Goal: Obtain resource: Download file/media

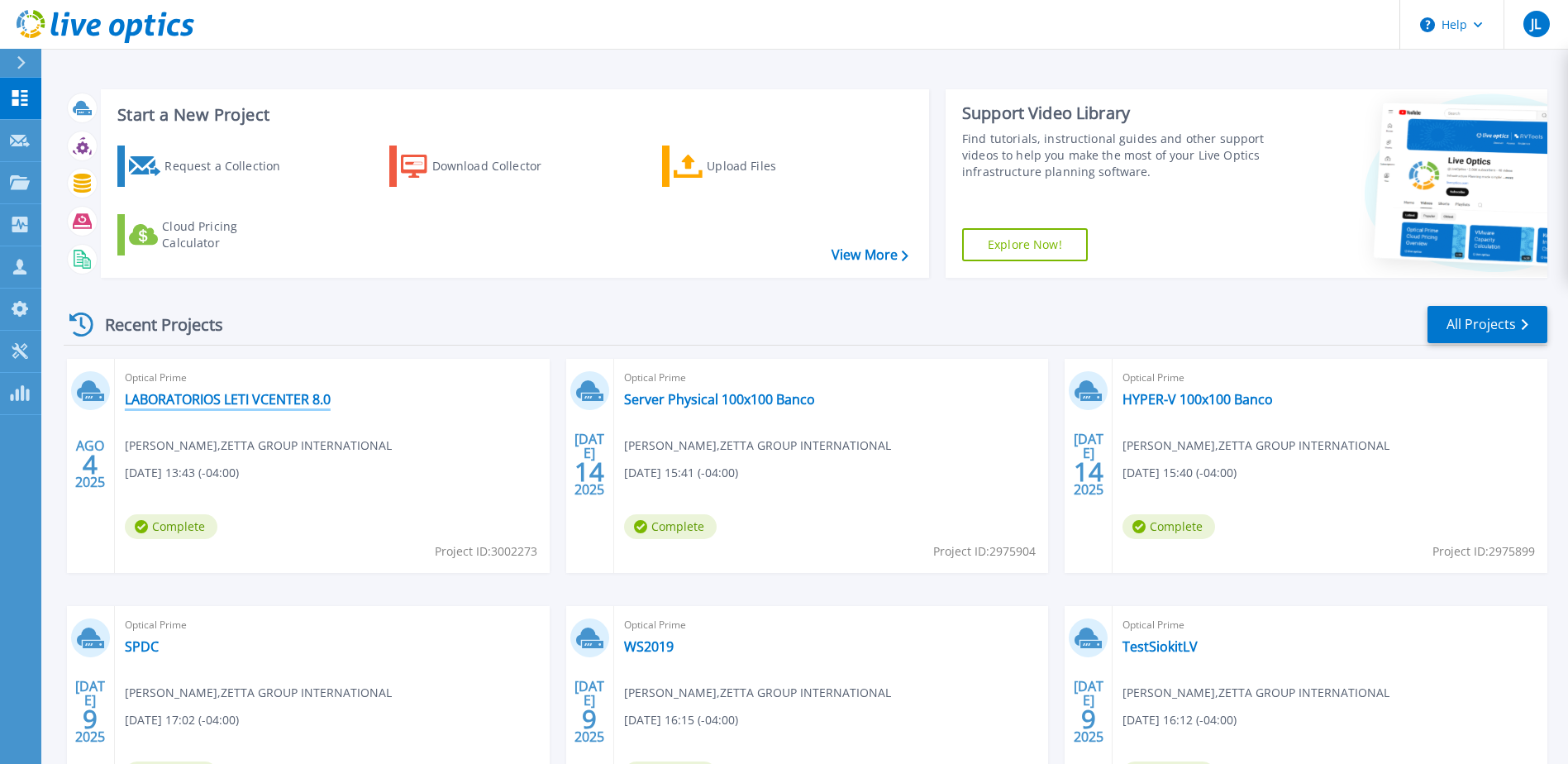
click at [296, 400] on link "LABORATORIOS LETI VCENTER 8.0" at bounding box center [228, 399] width 206 height 17
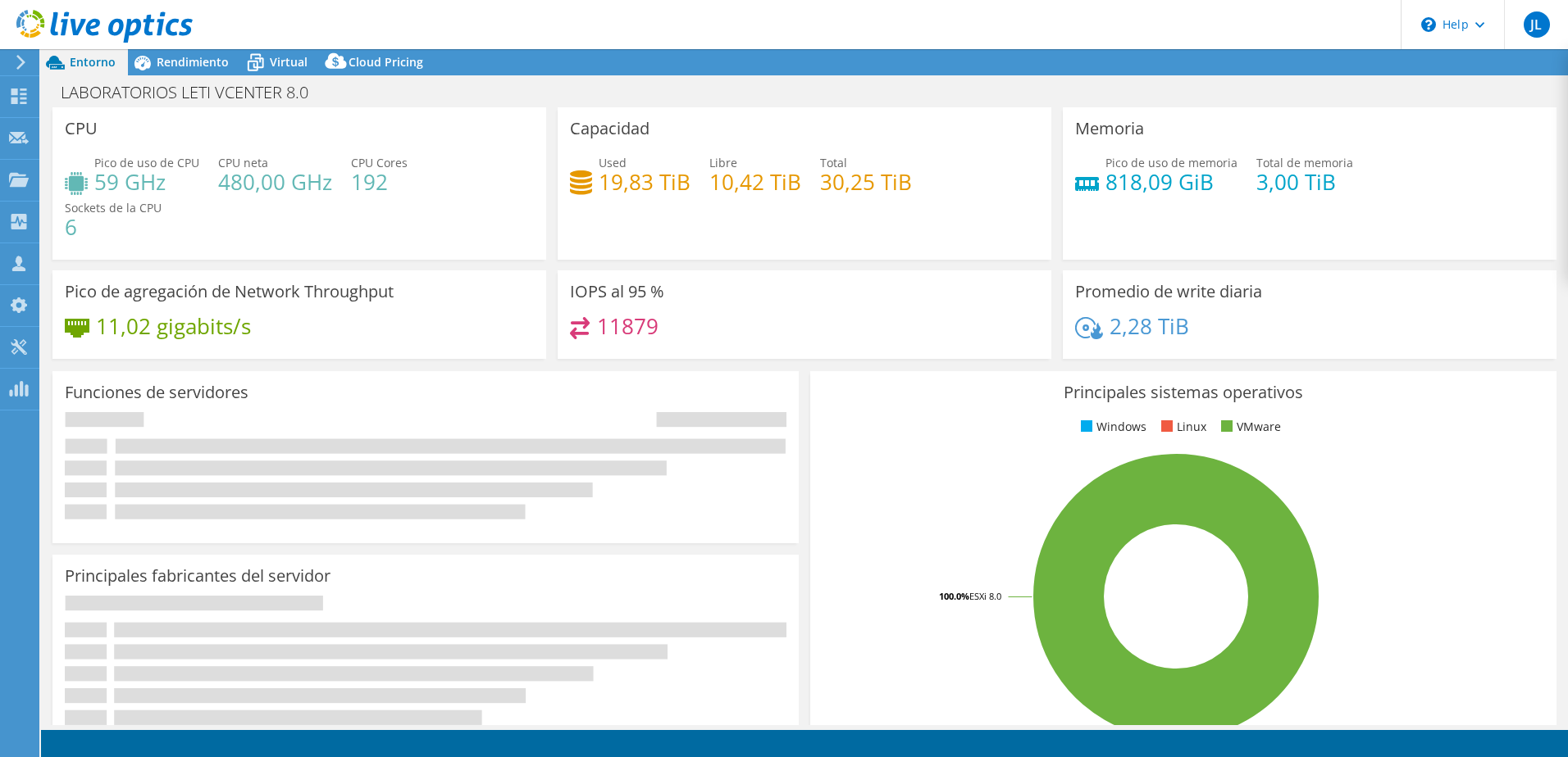
select select "USD"
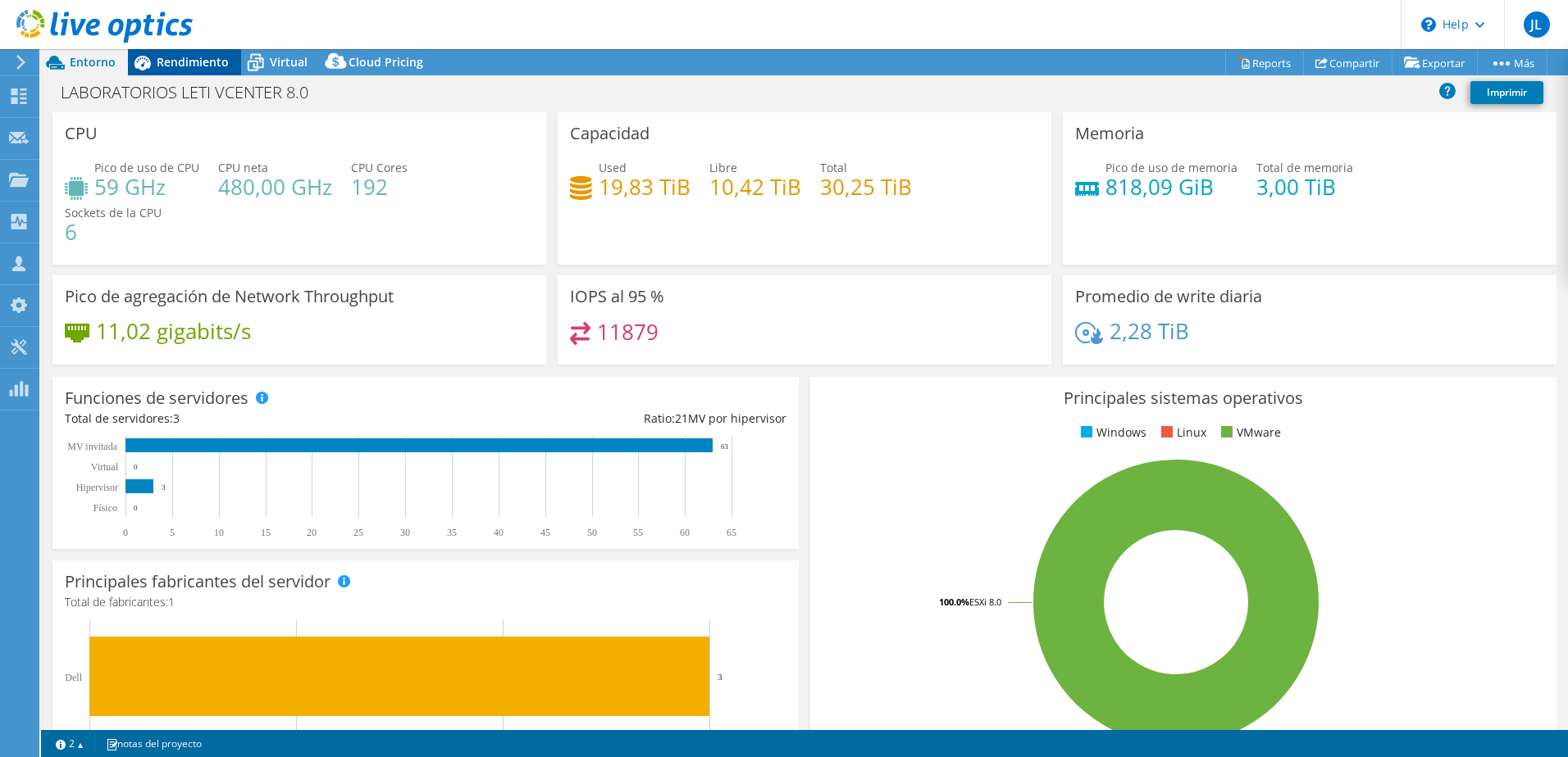
click at [204, 72] on div "Rendimiento" at bounding box center [184, 62] width 113 height 27
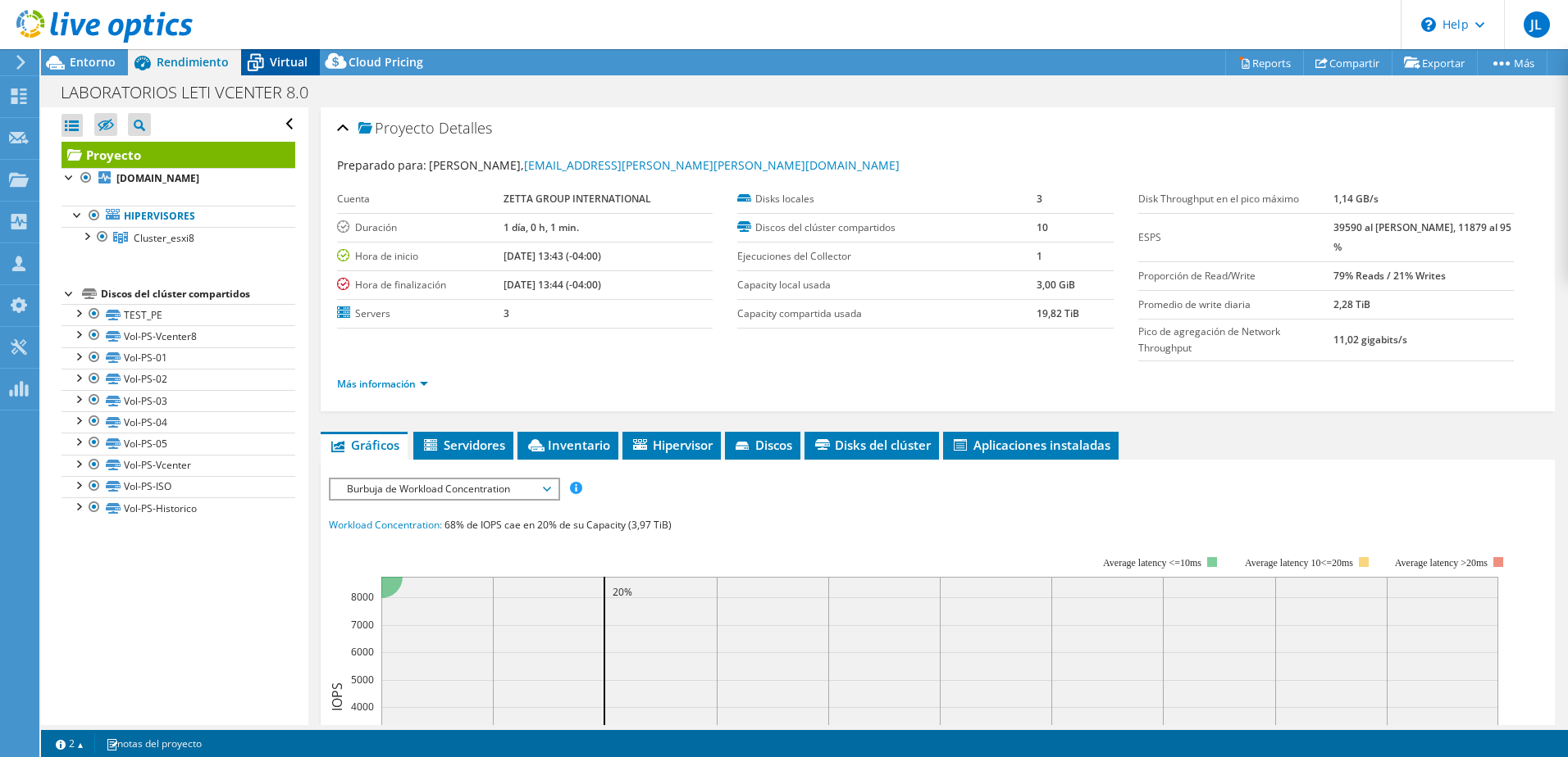
click at [283, 72] on div "Virtual" at bounding box center [281, 62] width 79 height 27
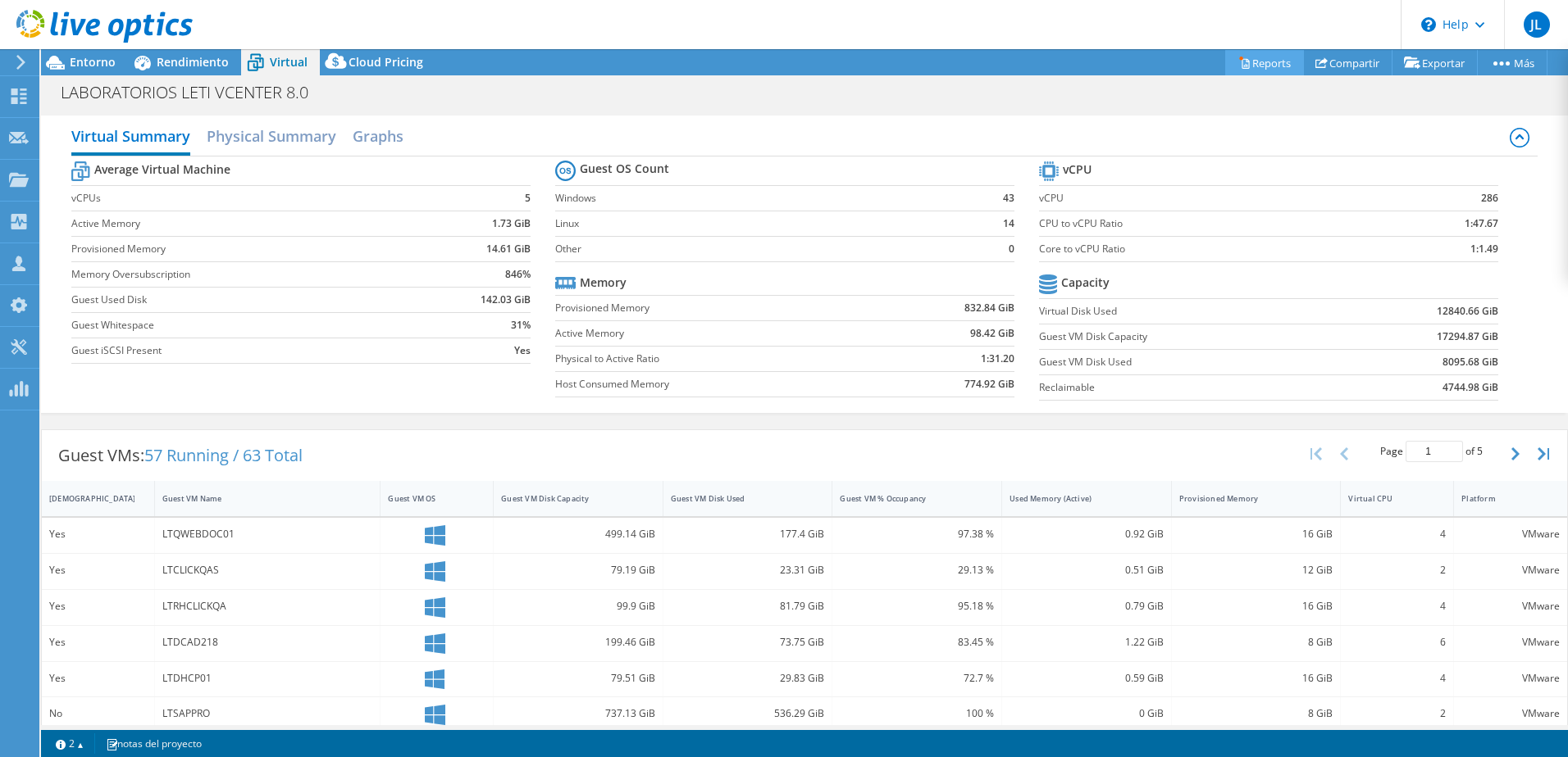
click at [1260, 63] on link "Reports" at bounding box center [1264, 63] width 79 height 26
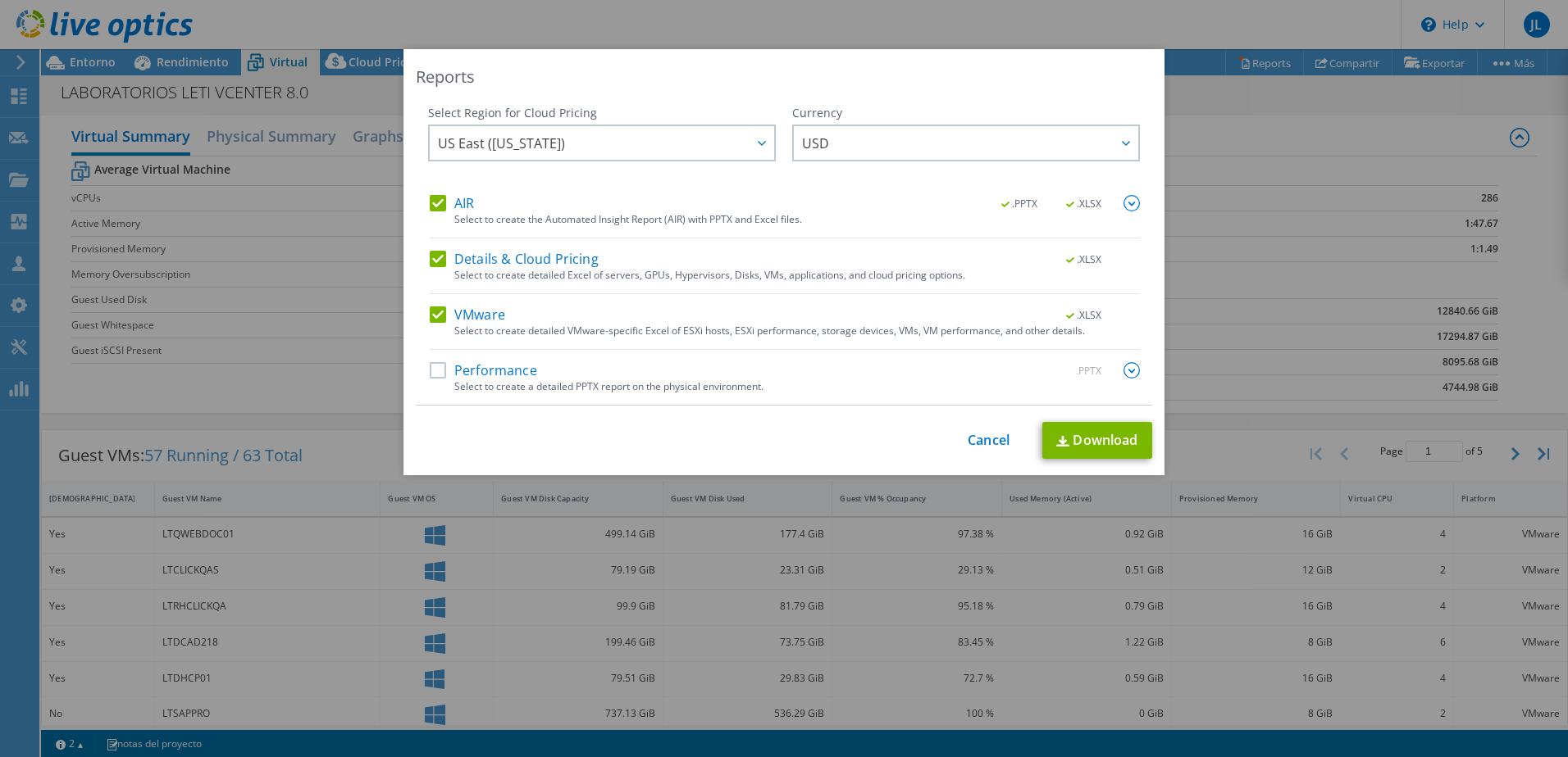
click at [468, 369] on label "Performance" at bounding box center [483, 371] width 108 height 17
click at [0, 0] on input "Performance" at bounding box center [0, 0] width 0 height 0
click at [1124, 370] on img at bounding box center [1132, 371] width 17 height 17
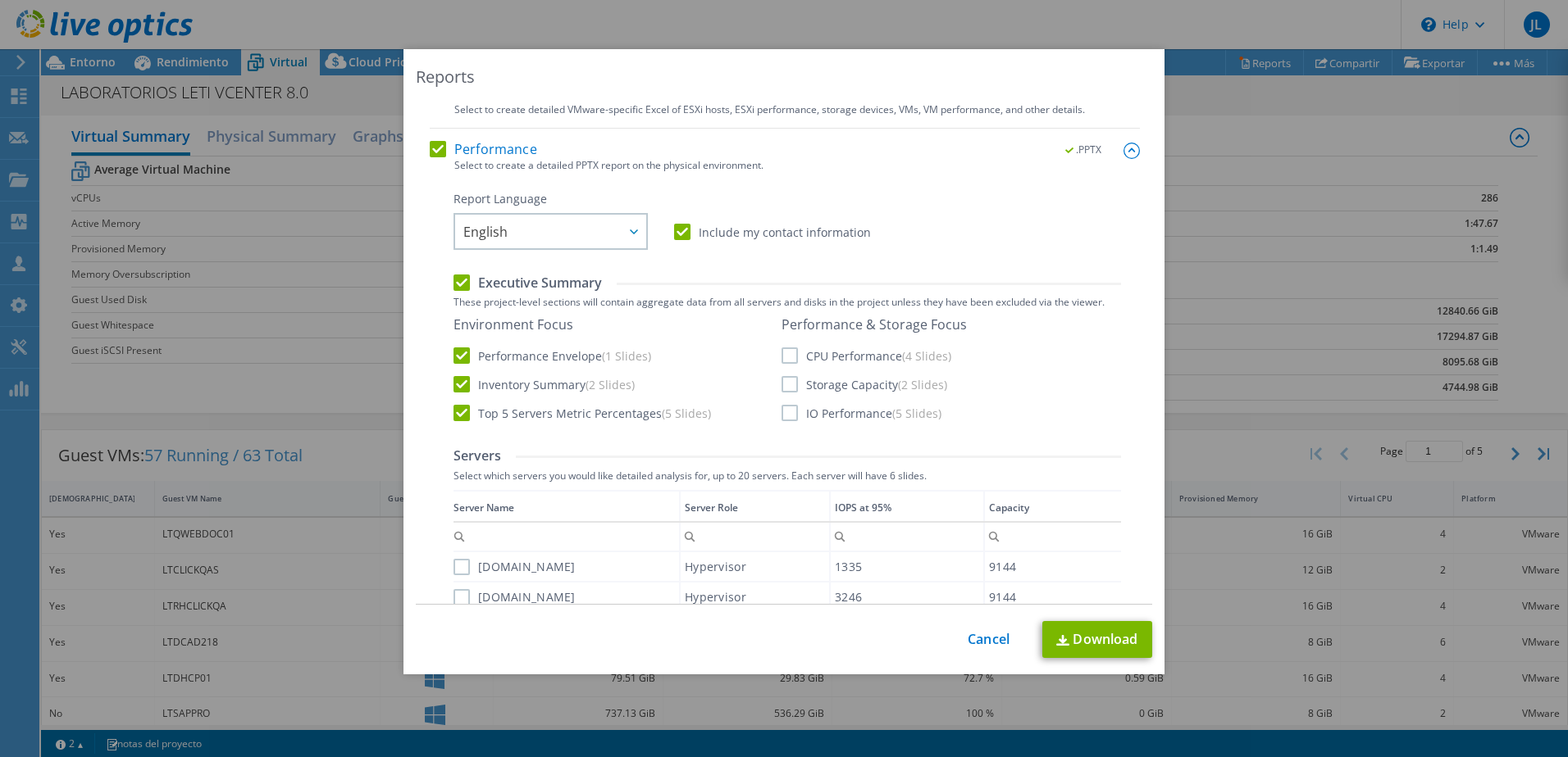
scroll to position [246, 0]
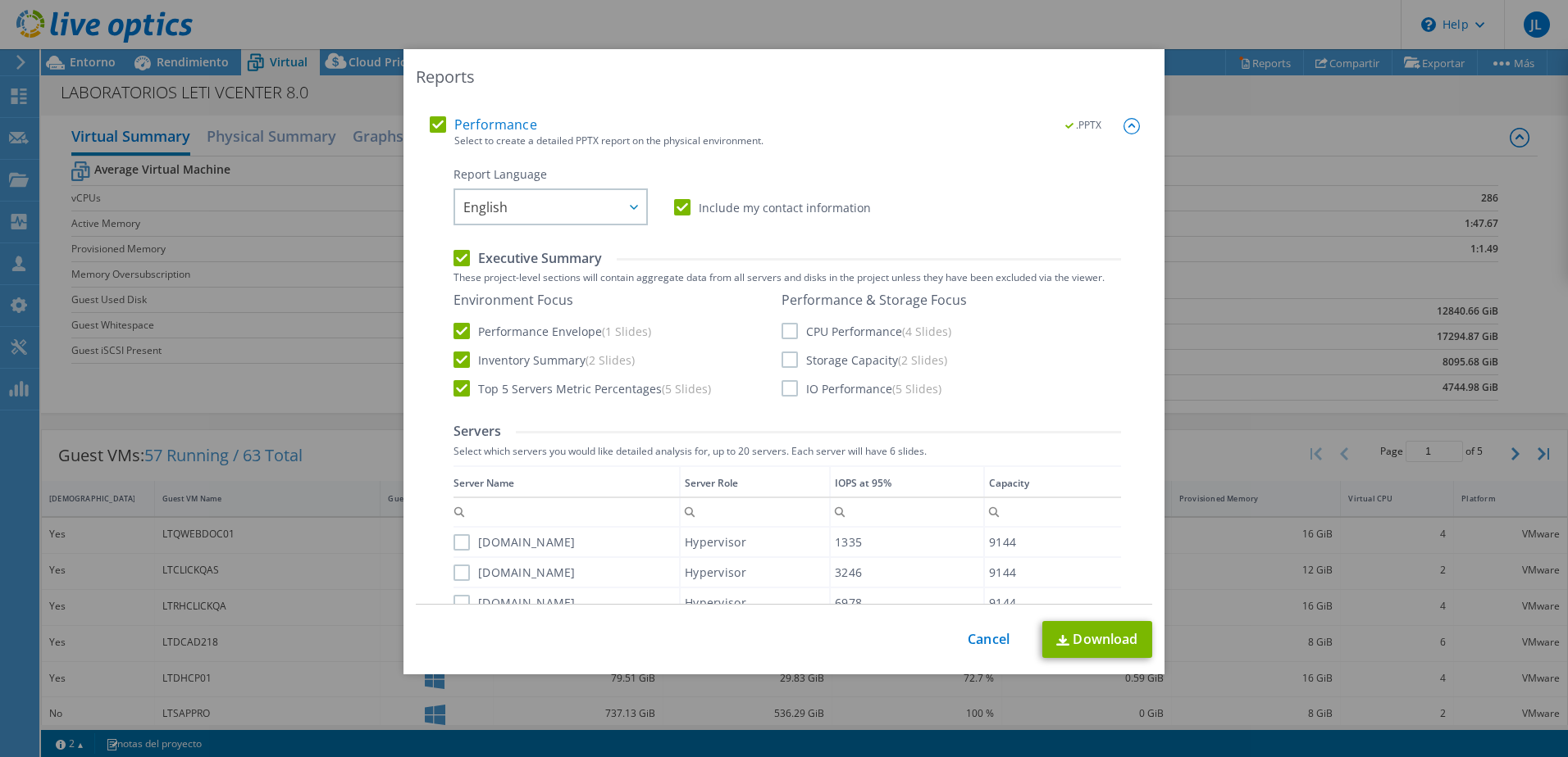
click at [782, 336] on label "CPU Performance (4 Slides)" at bounding box center [866, 331] width 169 height 17
click at [0, 0] on input "CPU Performance (4 Slides)" at bounding box center [0, 0] width 0 height 0
click at [787, 358] on label "Storage Capacity (2 Slides)" at bounding box center [864, 360] width 166 height 17
click at [0, 0] on input "Storage Capacity (2 Slides)" at bounding box center [0, 0] width 0 height 0
click at [782, 380] on div "Performance & Storage Focus CPU Performance (4 Slides) Storage Capacity (2 Slid…" at bounding box center [873, 344] width 185 height 105
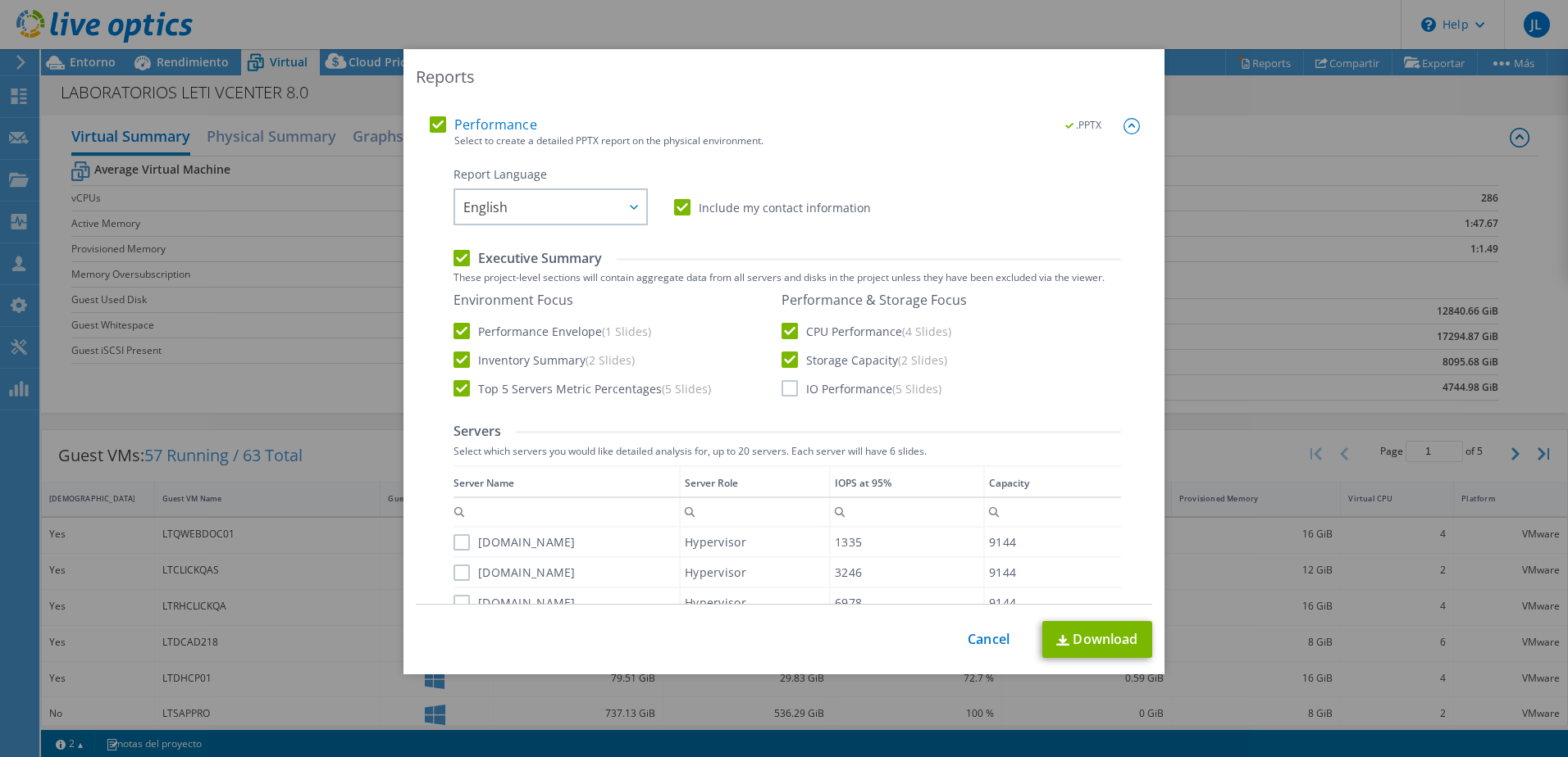
click at [794, 387] on label "IO Performance (5 Slides)" at bounding box center [861, 388] width 160 height 17
click at [0, 0] on input "IO Performance (5 Slides)" at bounding box center [0, 0] width 0 height 0
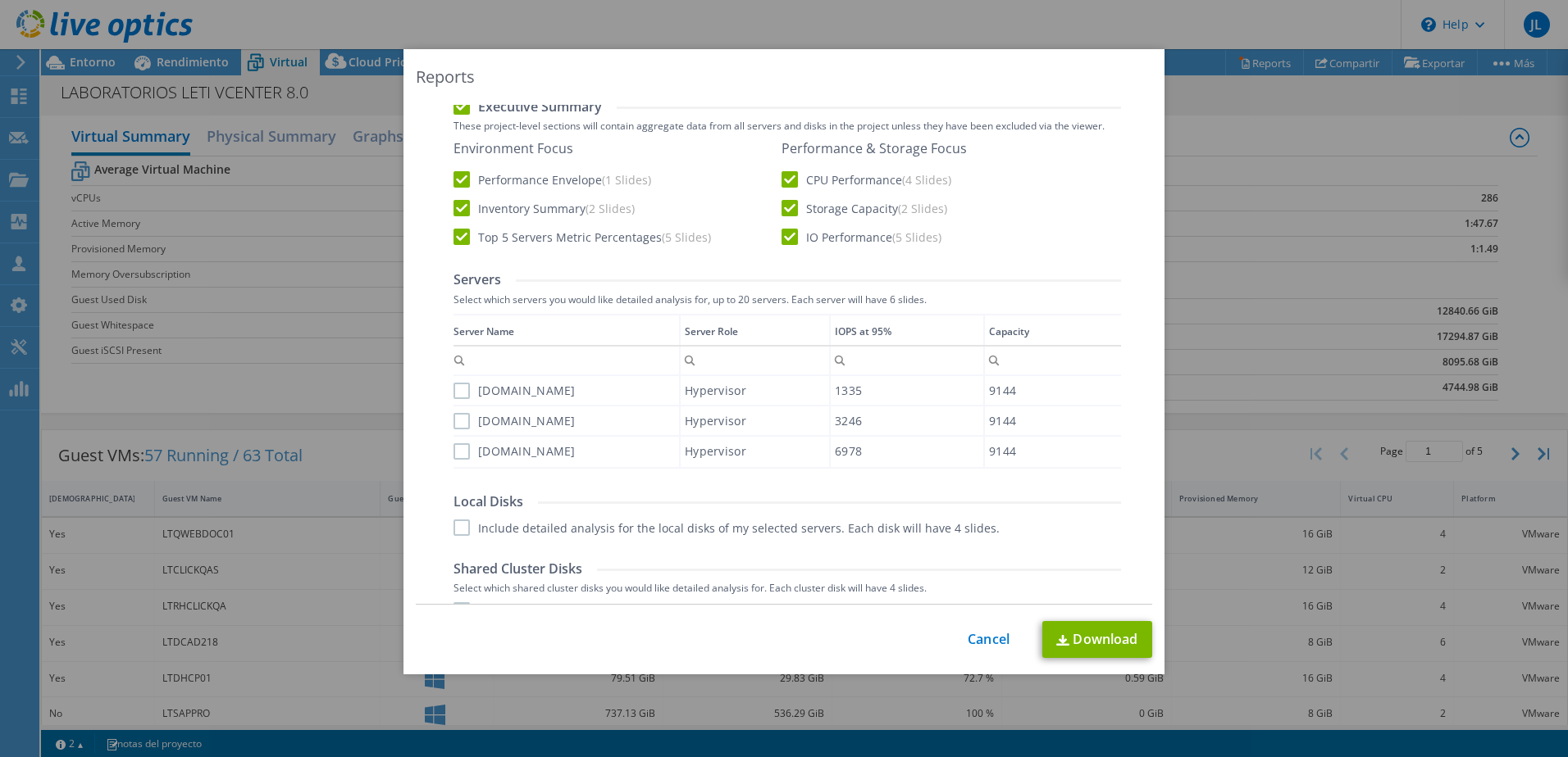
scroll to position [410, 0]
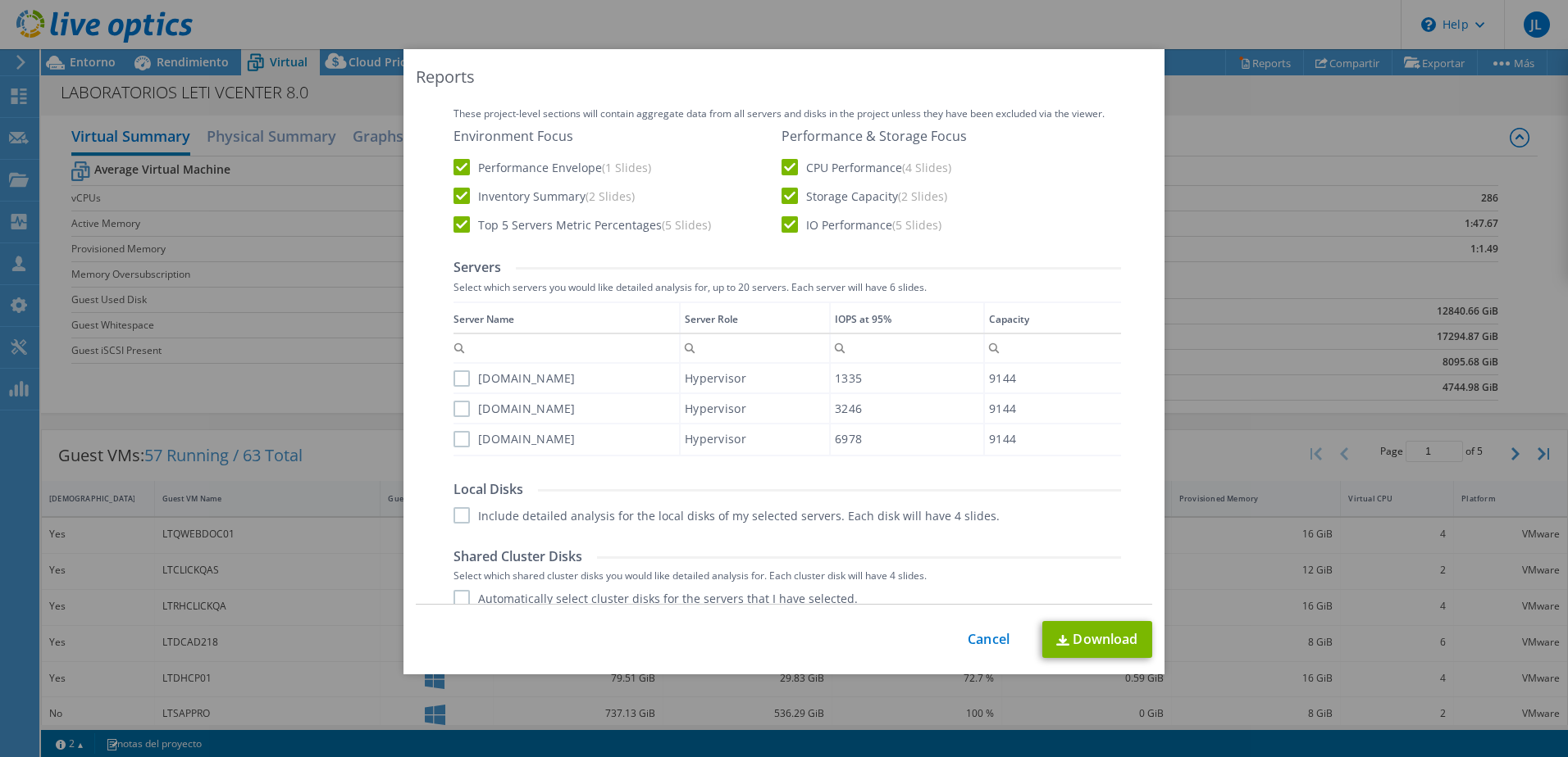
click at [455, 379] on label "vsphere003.leti.com.ve" at bounding box center [514, 379] width 122 height 17
click at [0, 0] on input "vsphere003.leti.com.ve" at bounding box center [0, 0] width 0 height 0
click at [454, 399] on div "vsphere001.leti.com.ve" at bounding box center [566, 408] width 225 height 29
click at [454, 429] on div "vsphere002.leti.com.ve" at bounding box center [566, 439] width 225 height 29
click at [454, 409] on label "vsphere001.leti.com.ve" at bounding box center [514, 409] width 122 height 17
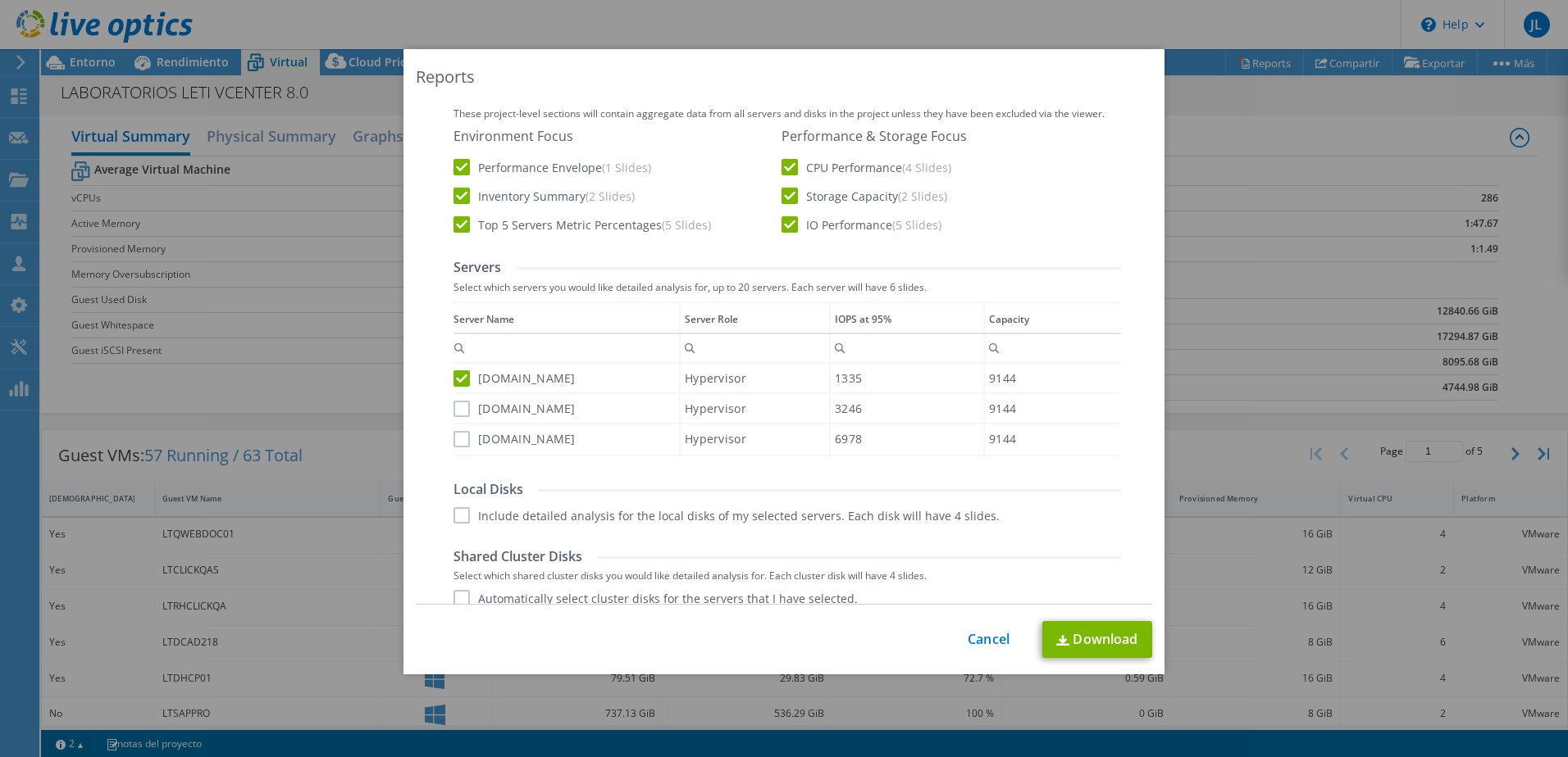
click at [0, 0] on input "vsphere001.leti.com.ve" at bounding box center [0, 0] width 0 height 0
click at [458, 439] on label "vsphere002.leti.com.ve" at bounding box center [514, 440] width 122 height 17
click at [0, 0] on input "vsphere002.leti.com.ve" at bounding box center [0, 0] width 0 height 0
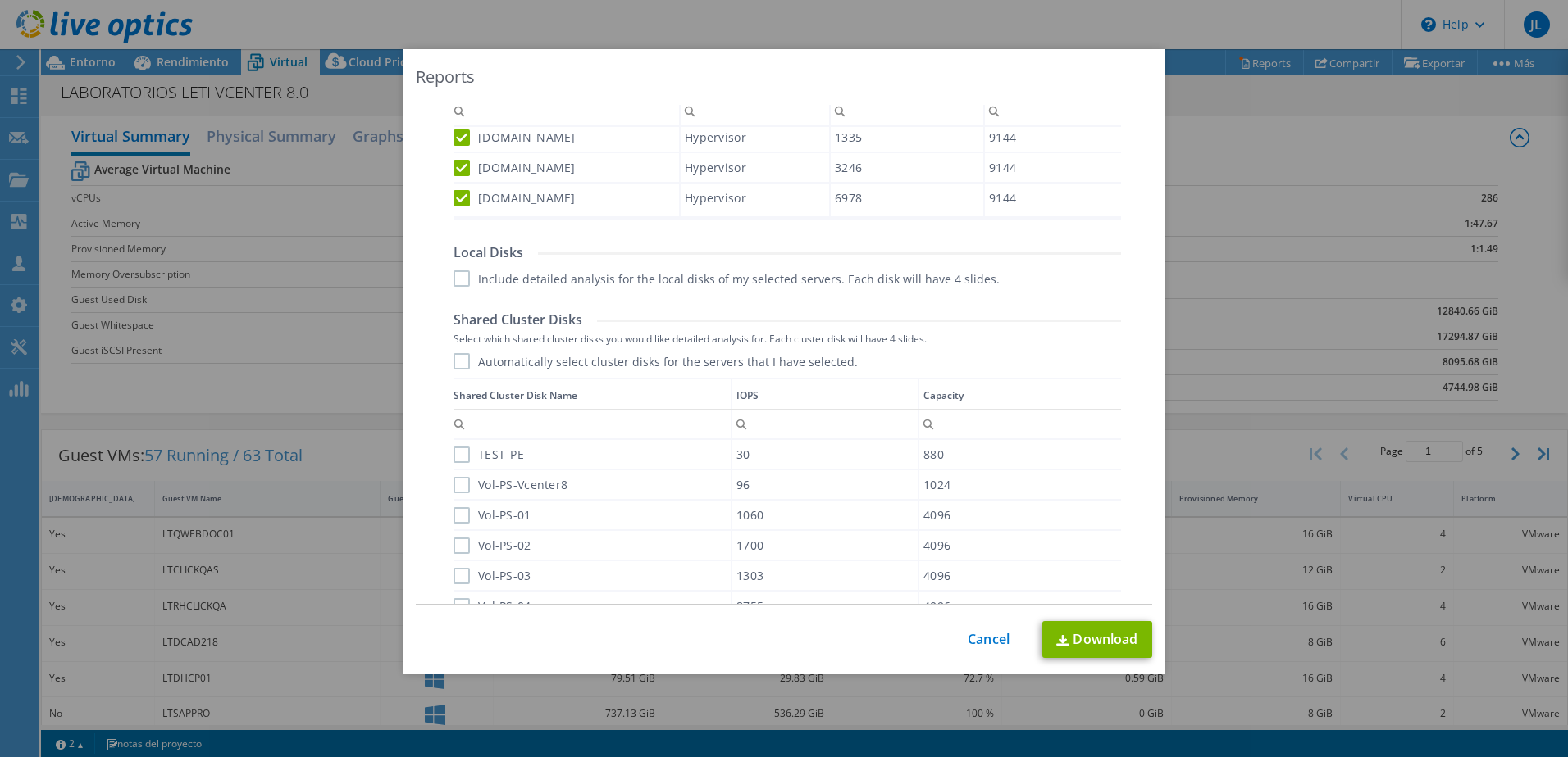
scroll to position [656, 0]
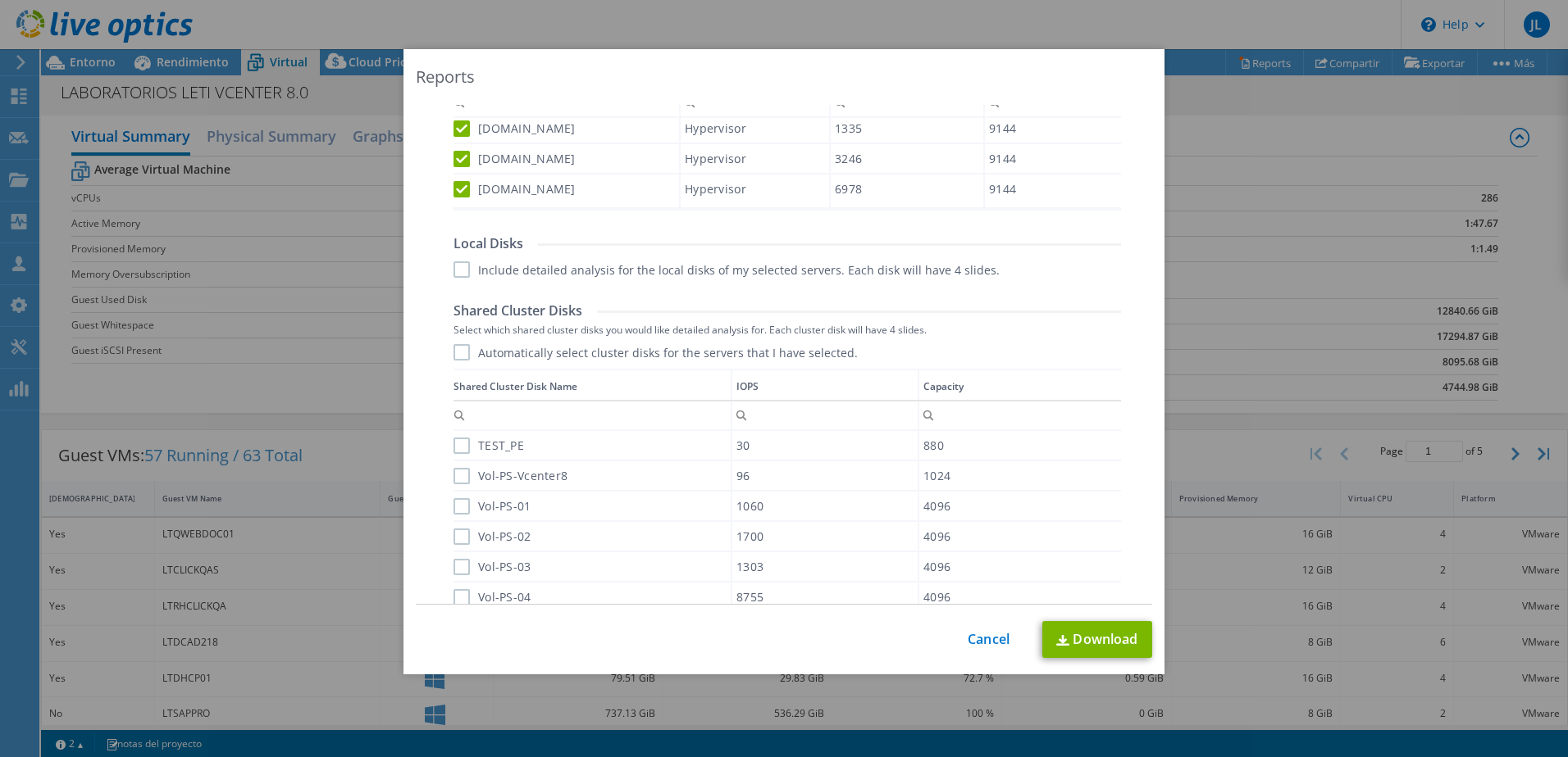
click at [455, 356] on label "Automatically select cluster disks for the servers that I have selected." at bounding box center [655, 352] width 404 height 17
click at [0, 0] on input "Automatically select cluster disks for the servers that I have selected." at bounding box center [0, 0] width 0 height 0
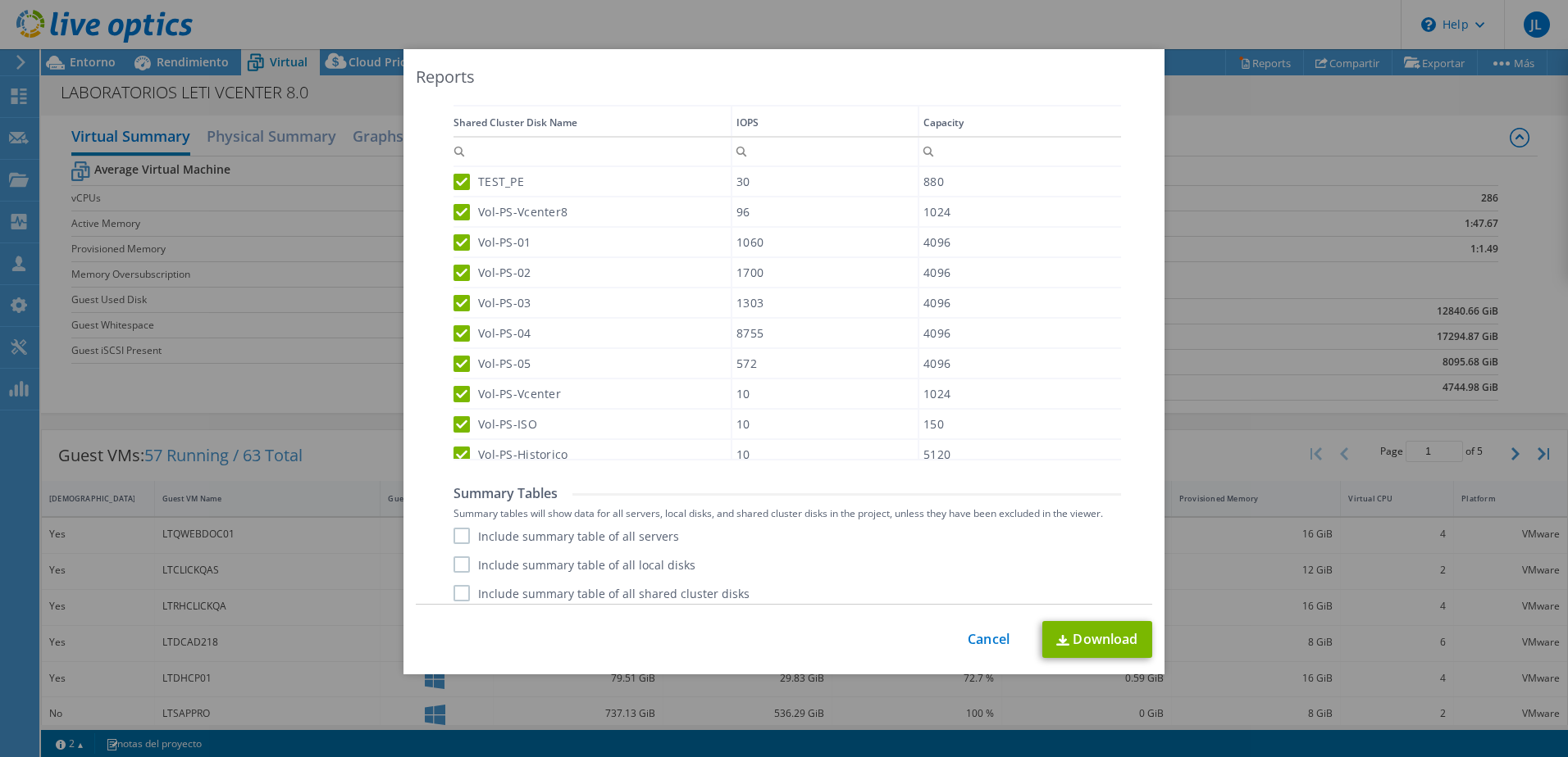
scroll to position [929, 0]
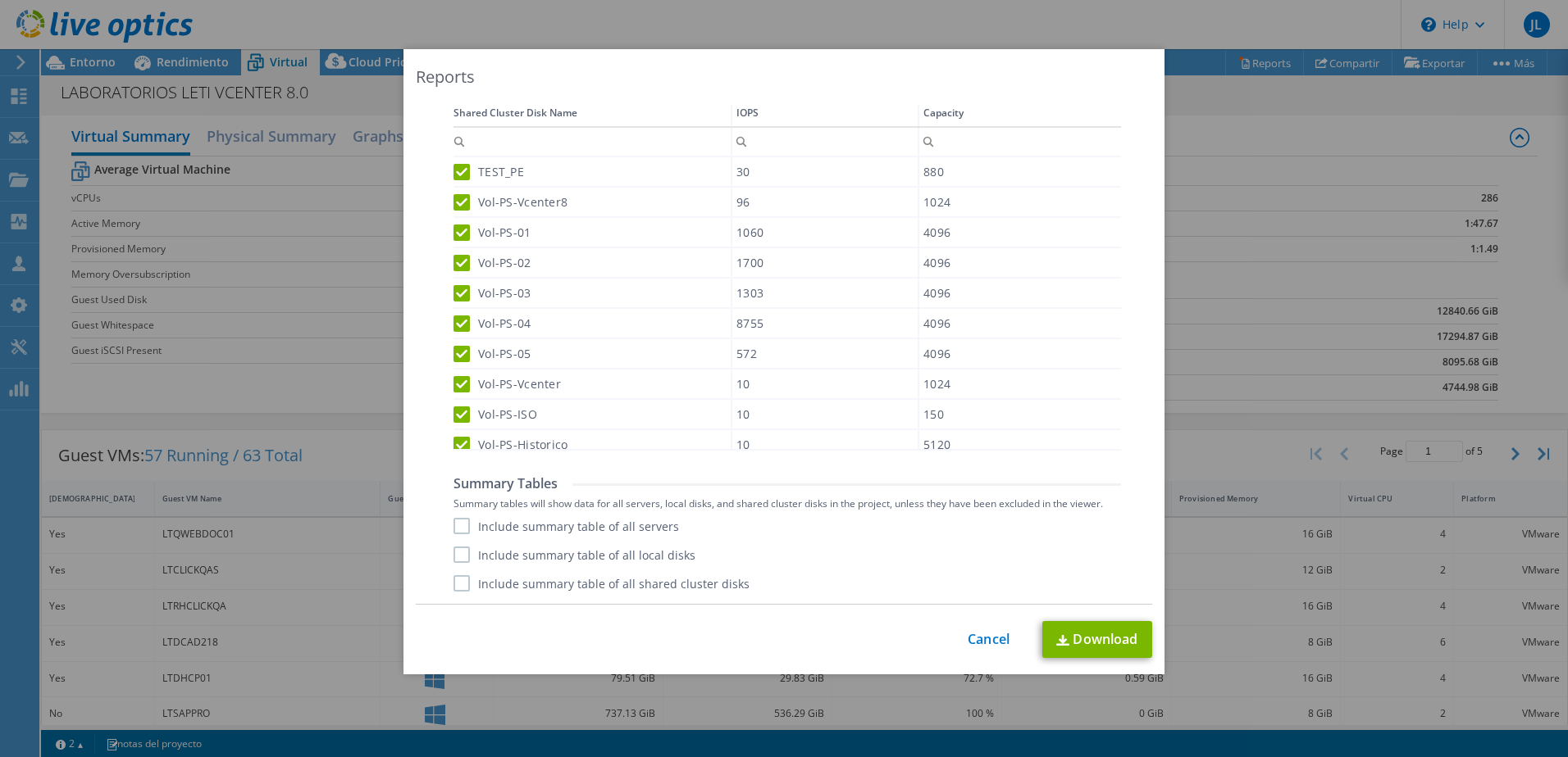
click at [454, 530] on label "Include summary table of all servers" at bounding box center [566, 526] width 225 height 17
click at [0, 0] on input "Include summary table of all servers" at bounding box center [0, 0] width 0 height 0
click at [454, 551] on label "Include summary table of all local disks" at bounding box center [574, 555] width 242 height 17
click at [0, 0] on input "Include summary table of all local disks" at bounding box center [0, 0] width 0 height 0
click at [454, 582] on label "Include summary table of all shared cluster disks" at bounding box center [602, 583] width 296 height 17
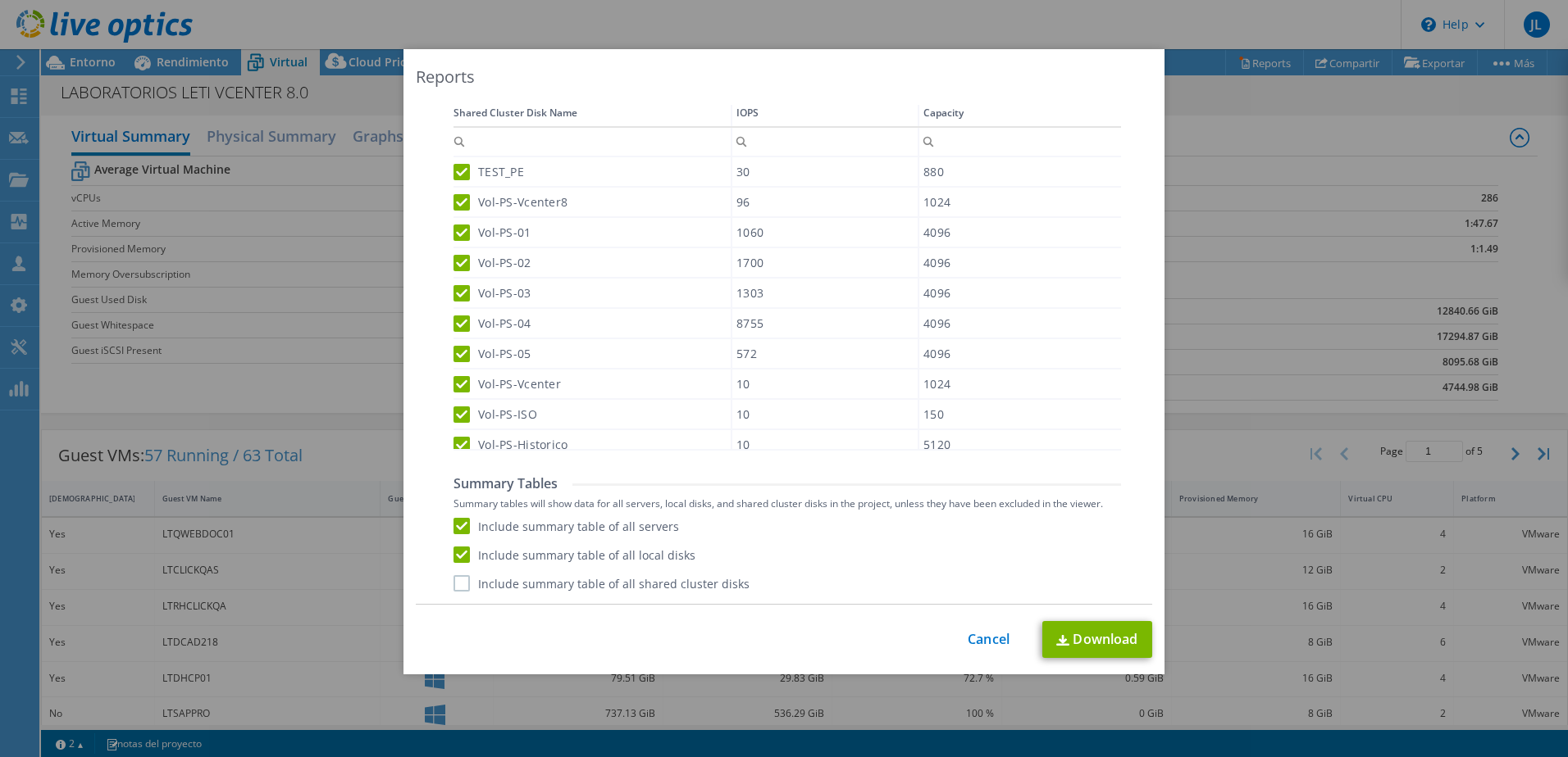
click at [0, 0] on input "Include summary table of all shared cluster disks" at bounding box center [0, 0] width 0 height 0
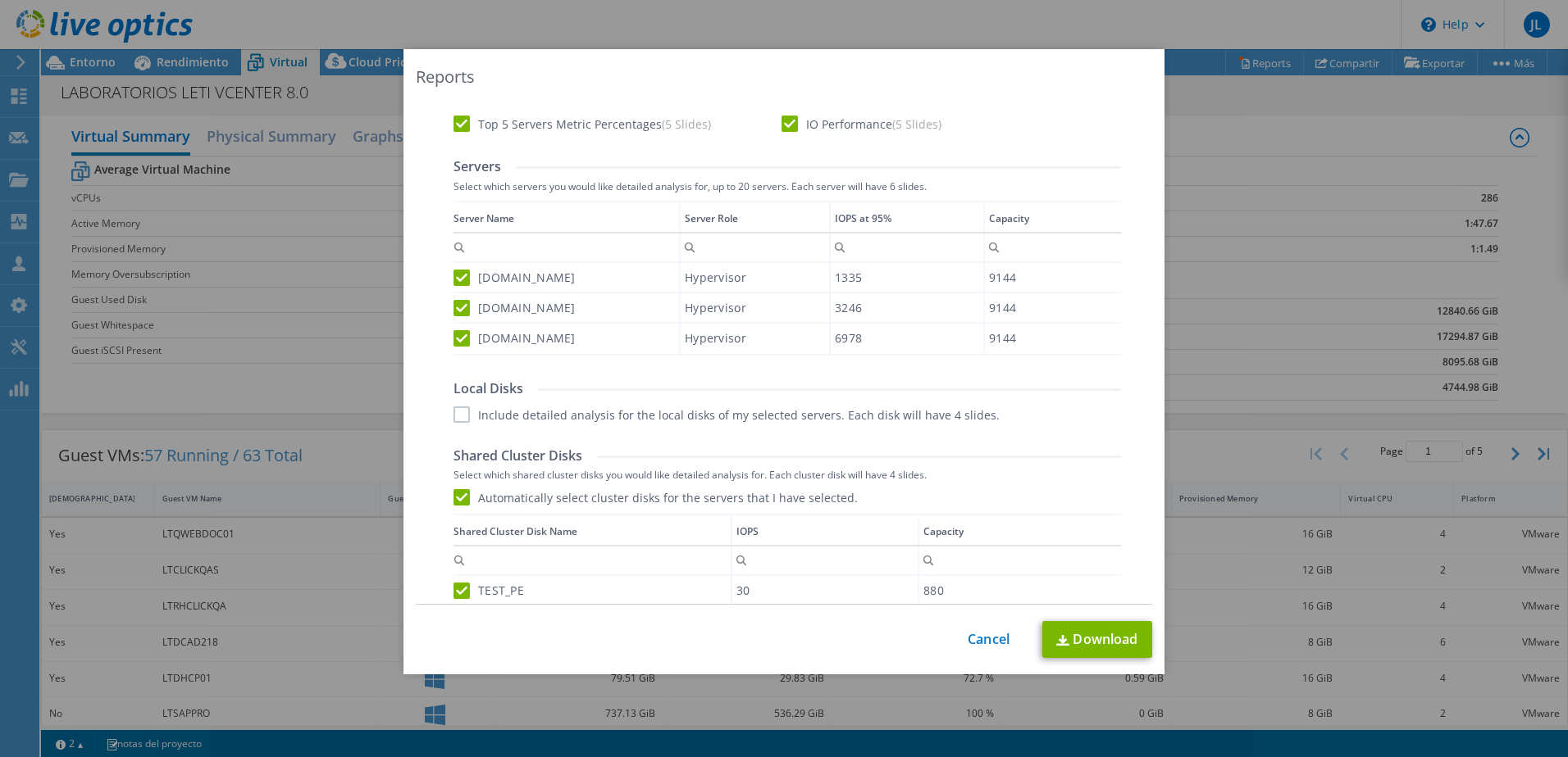
scroll to position [520, 0]
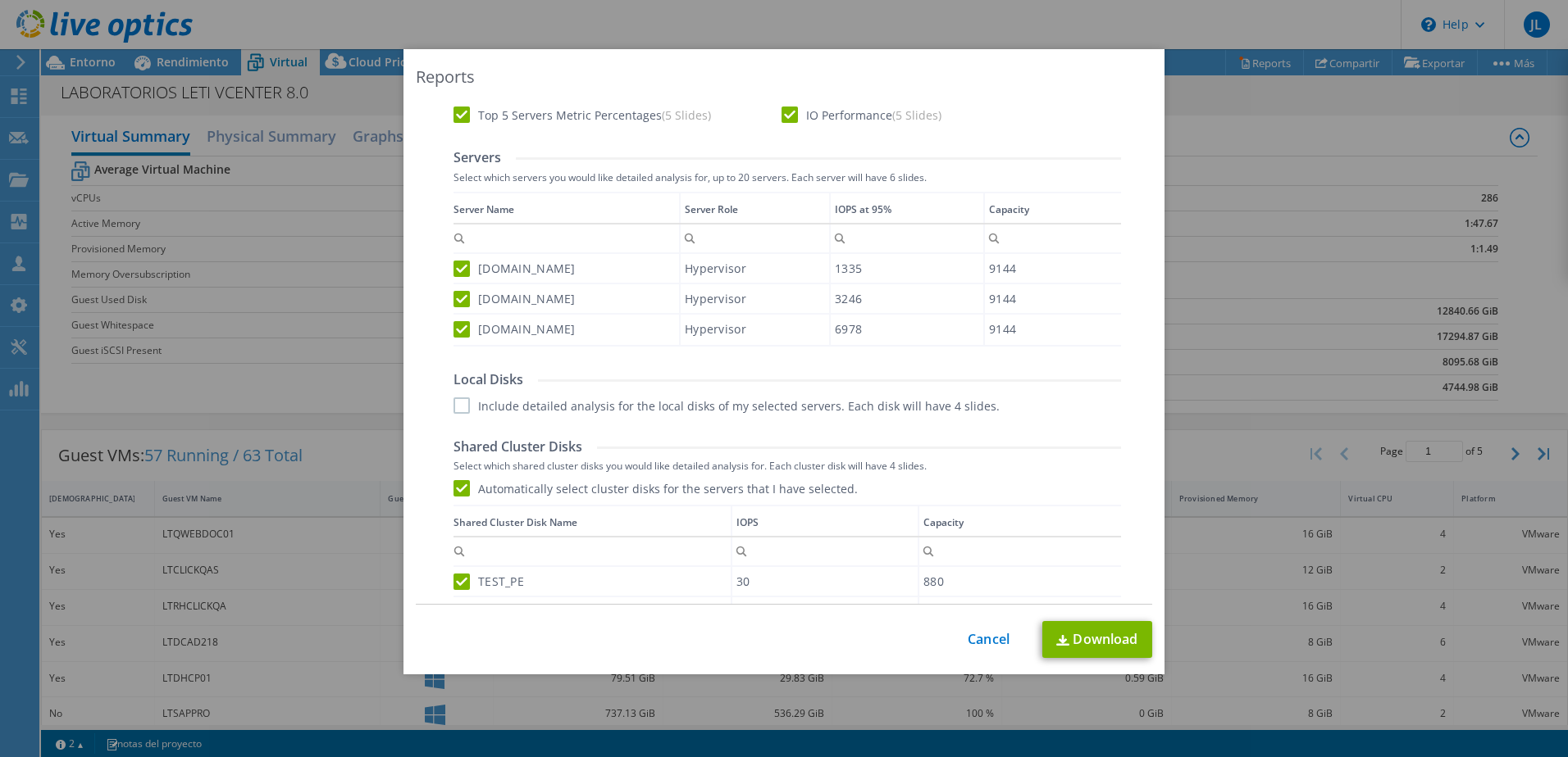
click at [461, 403] on label "Include detailed analysis for the local disks of my selected servers. Each disk…" at bounding box center [726, 406] width 546 height 17
click at [0, 0] on input "Include detailed analysis for the local disks of my selected servers. Each disk…" at bounding box center [0, 0] width 0 height 0
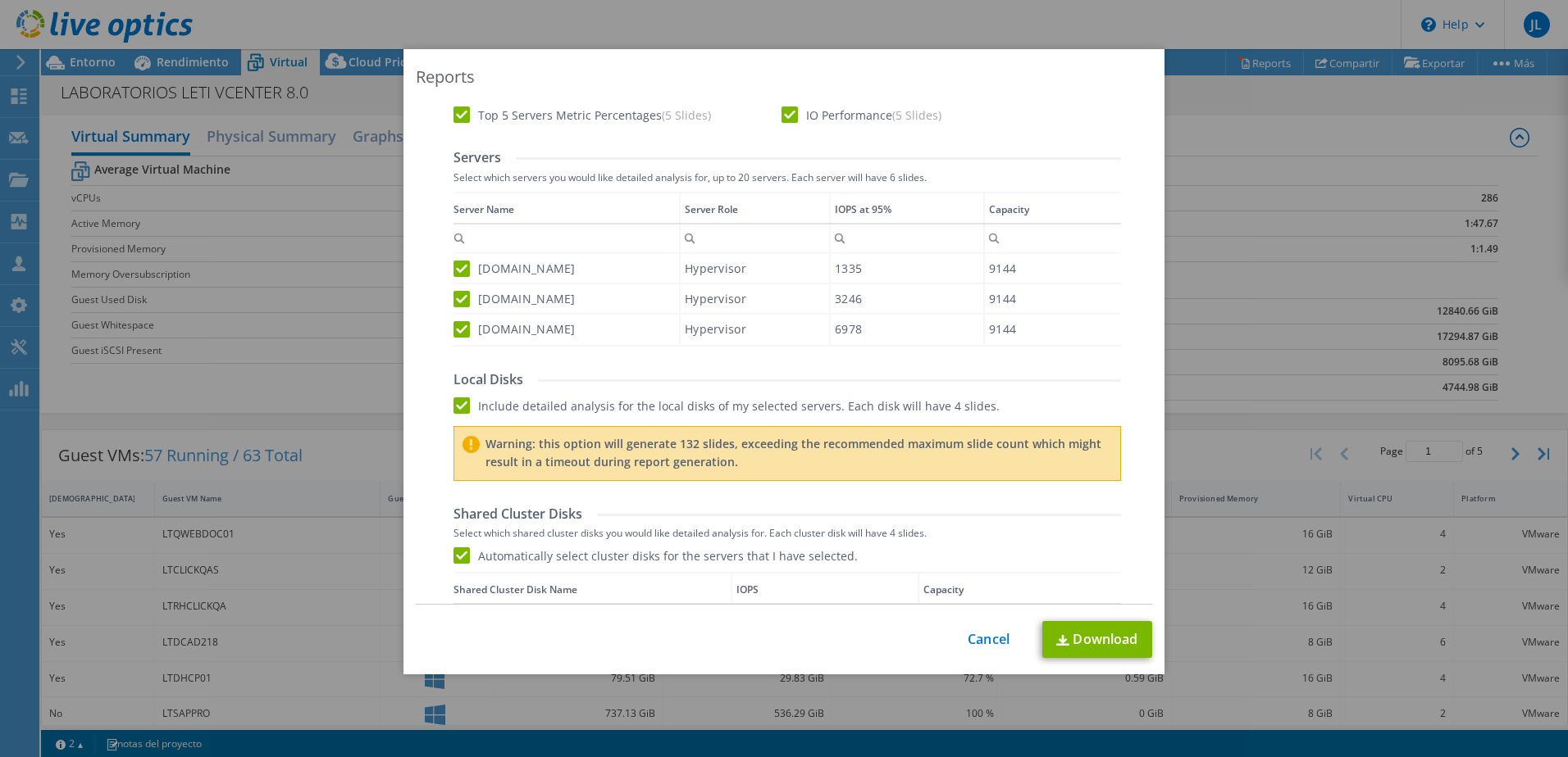
click at [458, 407] on label "Include detailed analysis for the local disks of my selected servers. Each disk…" at bounding box center [726, 406] width 546 height 17
click at [0, 0] on input "Include detailed analysis for the local disks of my selected servers. Each disk…" at bounding box center [0, 0] width 0 height 0
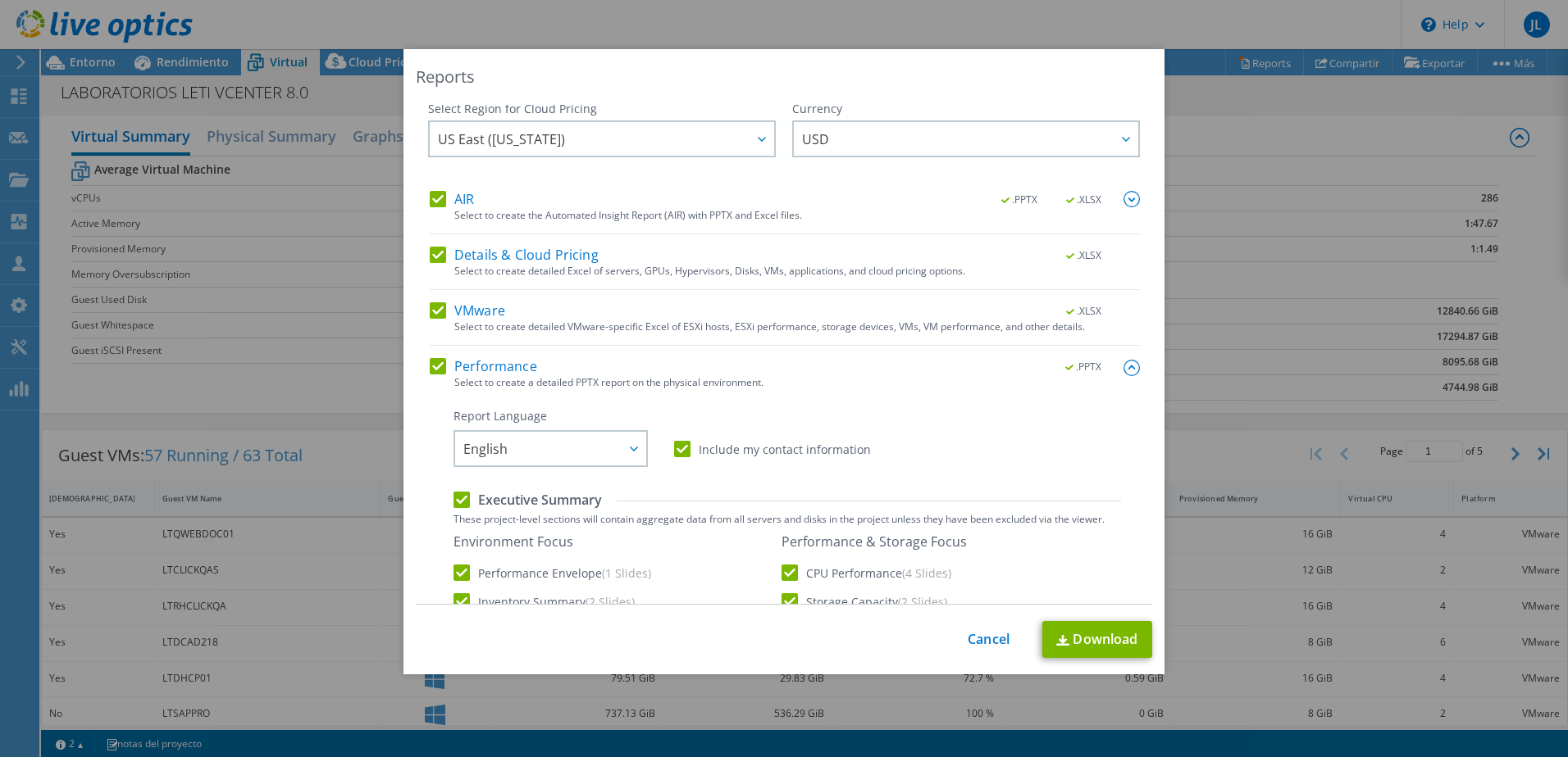
scroll to position [0, 0]
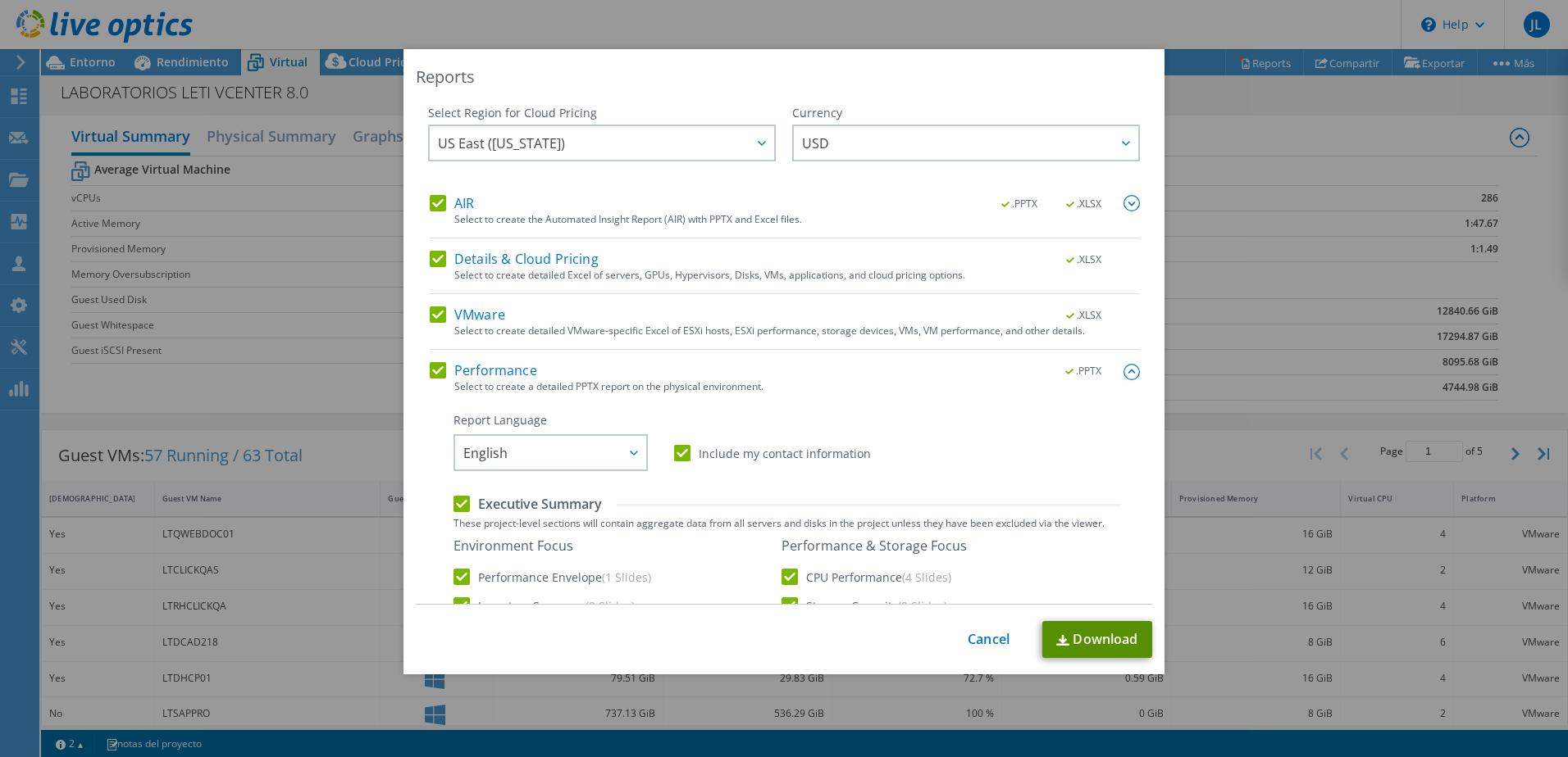
click at [1075, 647] on link "Download" at bounding box center [1096, 639] width 110 height 37
click at [1244, 201] on div "Reports Select Region for Cloud Pricing Asia Pacific (Hong Kong) Asia Pacific (…" at bounding box center [784, 378] width 1568 height 659
